Goal: Use online tool/utility: Utilize a website feature to perform a specific function

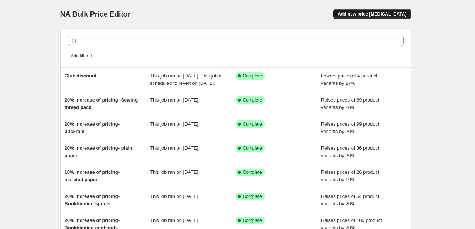
click at [397, 11] on button "Add new price [MEDICAL_DATA]" at bounding box center [373, 14] width 78 height 10
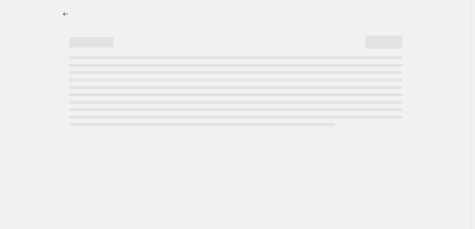
select select "percentage"
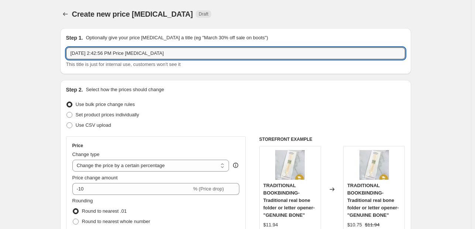
drag, startPoint x: 162, startPoint y: 54, endPoint x: 28, endPoint y: 53, distance: 133.9
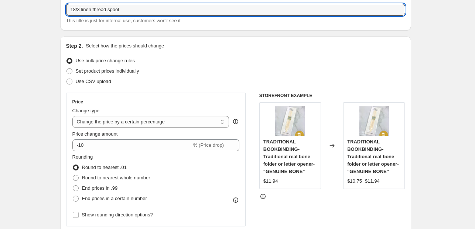
scroll to position [74, 0]
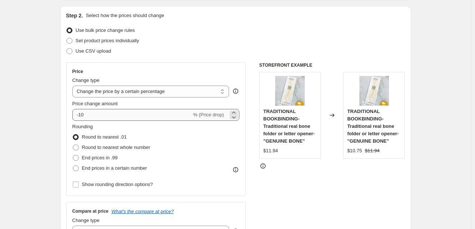
type input "18/3 linen thread spool"
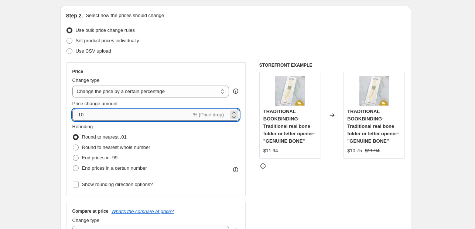
drag, startPoint x: 94, startPoint y: 113, endPoint x: 75, endPoint y: 113, distance: 18.1
click at [75, 113] on input "-10" at bounding box center [131, 115] width 119 height 12
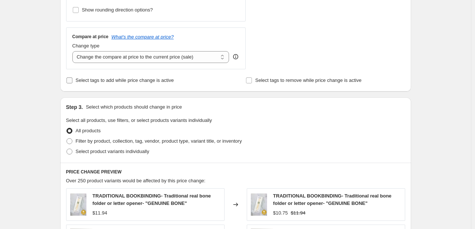
scroll to position [259, 0]
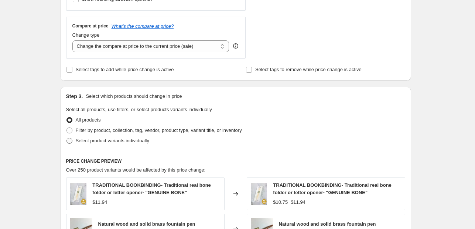
type input "-27"
click at [93, 140] on span "Select product variants individually" at bounding box center [113, 141] width 74 height 6
click at [67, 138] on input "Select product variants individually" at bounding box center [67, 138] width 0 height 0
radio input "true"
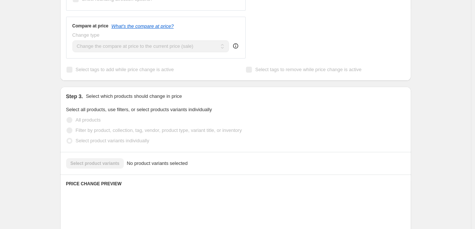
scroll to position [296, 0]
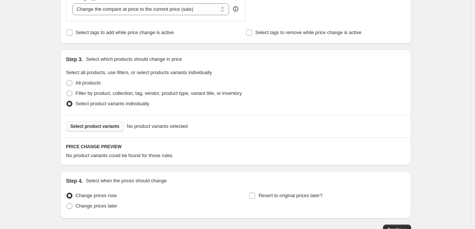
click at [113, 127] on span "Select product variants" at bounding box center [95, 126] width 49 height 6
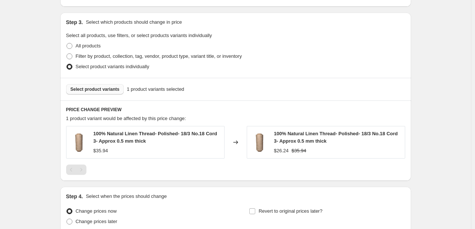
scroll to position [399, 0]
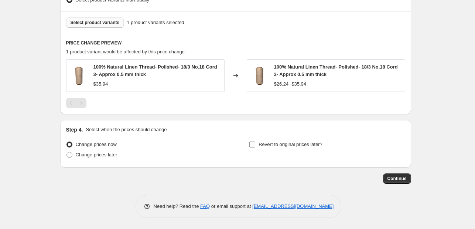
click at [255, 145] on input "Revert to original prices later?" at bounding box center [253, 144] width 6 height 6
checkbox input "true"
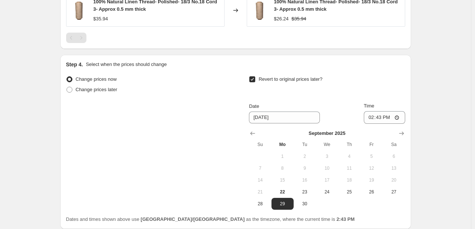
scroll to position [510, 0]
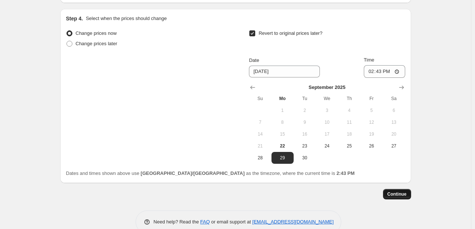
click at [397, 196] on span "Continue" at bounding box center [397, 194] width 19 height 6
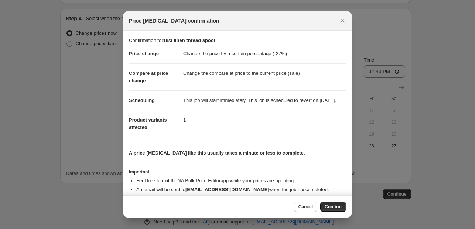
click at [331, 210] on button "Confirm" at bounding box center [334, 206] width 26 height 10
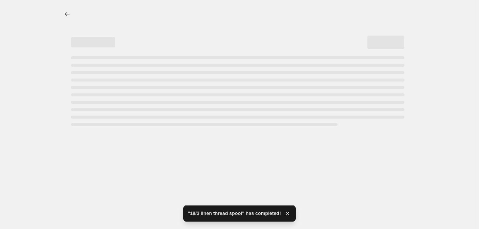
select select "percentage"
